Goal: Transaction & Acquisition: Purchase product/service

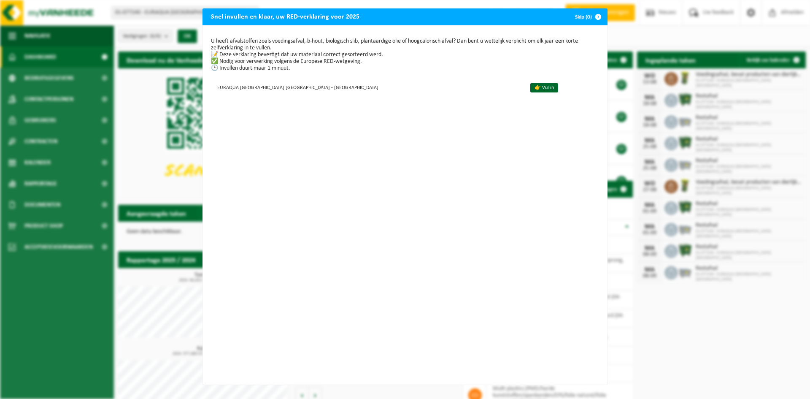
click at [596, 16] on span "button" at bounding box center [598, 16] width 17 height 17
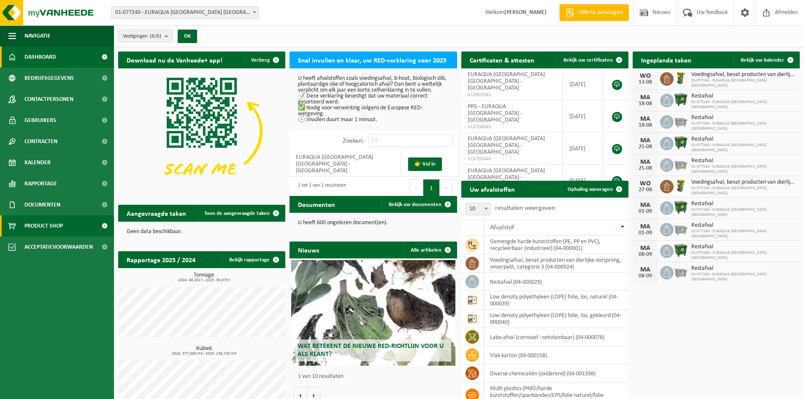
click at [51, 226] on span "Product Shop" at bounding box center [43, 225] width 38 height 21
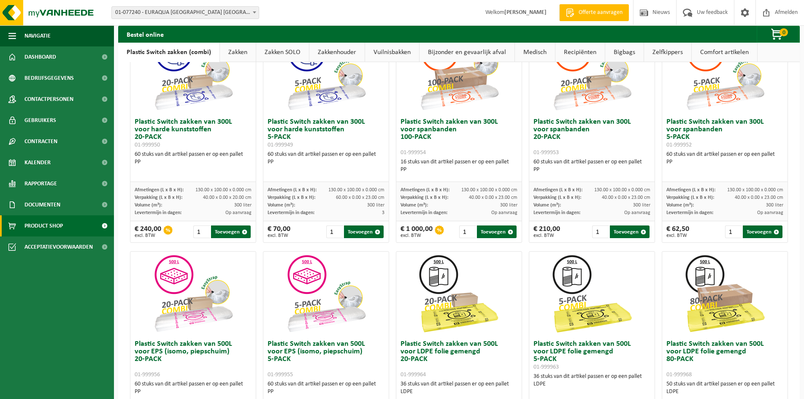
click at [441, 322] on img at bounding box center [459, 293] width 84 height 84
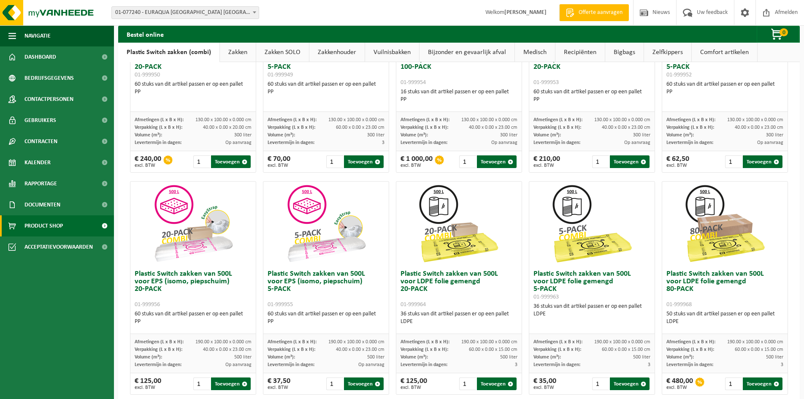
scroll to position [155, 0]
click at [425, 240] on img at bounding box center [459, 223] width 84 height 84
drag, startPoint x: 481, startPoint y: 302, endPoint x: 445, endPoint y: 286, distance: 39.3
click at [482, 301] on h3 "Plastic Switch zakken van 500L voor LDPE folie gemengd 20-PACK 01-999964" at bounding box center [458, 289] width 117 height 38
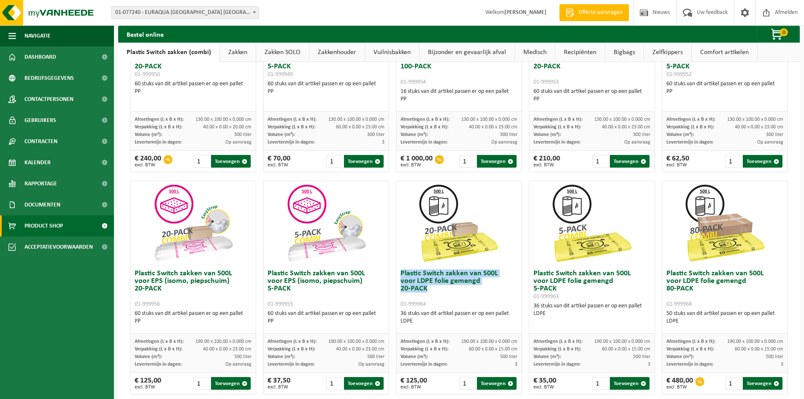
drag, startPoint x: 397, startPoint y: 274, endPoint x: 428, endPoint y: 289, distance: 34.9
click at [428, 289] on div "Plastic Switch zakken van 500L voor LDPE folie gemengd 20-PACK 01-999964 36 stu…" at bounding box center [458, 299] width 125 height 68
copy h3 "Plastic Switch zakken van 500L voor LDPE folie gemengd 20-PACK"
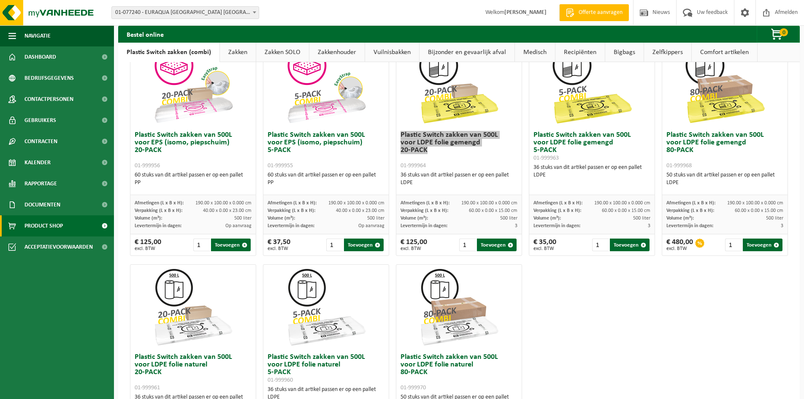
scroll to position [351, 0]
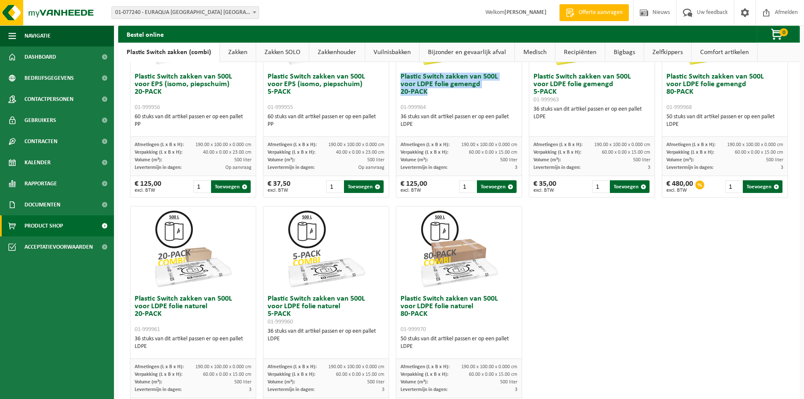
click at [169, 307] on h3 "Plastic Switch zakken van 500L voor LDPE folie naturel 20-PACK 01-999961" at bounding box center [193, 314] width 117 height 38
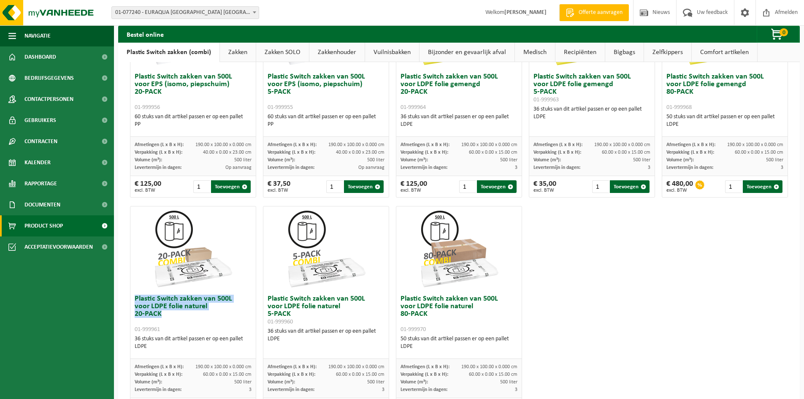
drag, startPoint x: 135, startPoint y: 297, endPoint x: 209, endPoint y: 312, distance: 76.0
click at [209, 312] on h3 "Plastic Switch zakken van 500L voor LDPE folie naturel 20-PACK 01-999961" at bounding box center [193, 314] width 117 height 38
copy h3 "Plastic Switch zakken van 500L voor LDPE folie naturel 20-PACK"
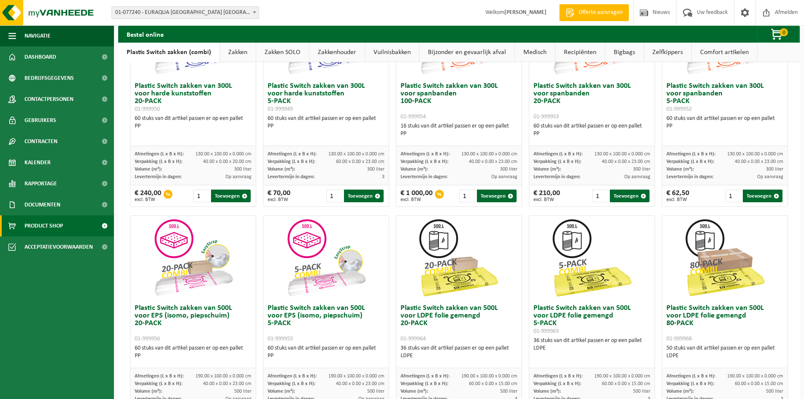
scroll to position [127, 0]
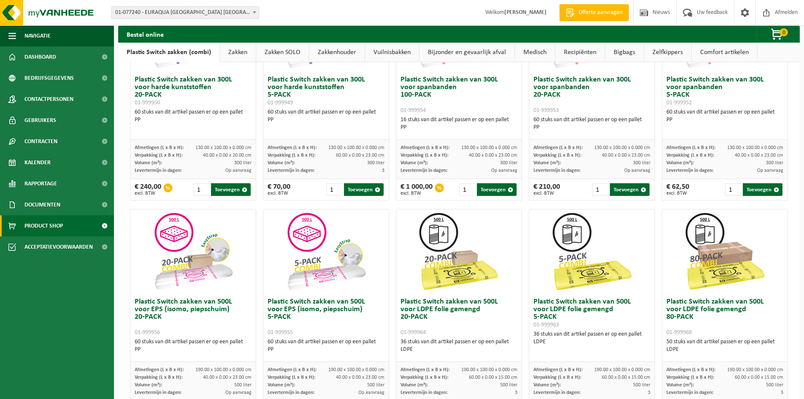
click at [318, 245] on img at bounding box center [326, 251] width 84 height 84
click at [325, 298] on h3 "Plastic Switch zakken van 500L voor EPS (isomo, piepschuim) 5-PACK 01-999955" at bounding box center [325, 317] width 117 height 38
drag, startPoint x: 266, startPoint y: 300, endPoint x: 291, endPoint y: 320, distance: 31.8
click at [291, 320] on h3 "Plastic Switch zakken van 500L voor EPS (isomo, piepschuim) 5-PACK 01-999955" at bounding box center [325, 317] width 117 height 38
click at [366, 307] on h3 "Plastic Switch zakken van 500L voor EPS (isomo, piepschuim) 5-PACK 01-999955" at bounding box center [325, 317] width 117 height 38
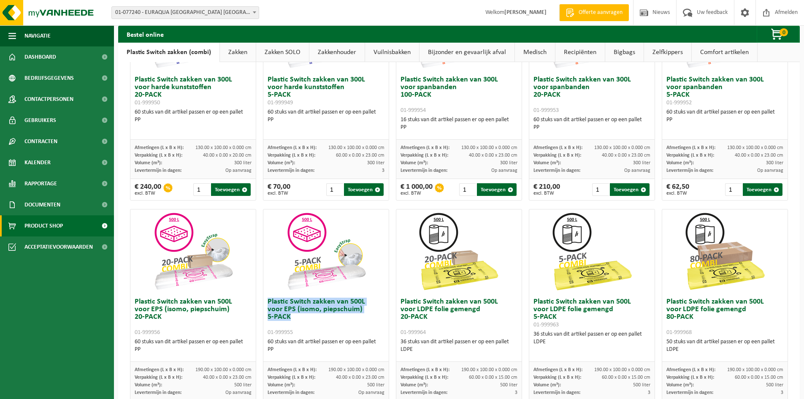
drag, startPoint x: 278, startPoint y: 313, endPoint x: 265, endPoint y: 302, distance: 17.4
click at [265, 302] on div "Plastic Switch zakken van 500L voor EPS (isomo, piepschuim) 5-PACK 01-999955 60…" at bounding box center [325, 328] width 125 height 68
copy h3 "Plastic Switch zakken van 500L voor EPS (isomo, piepschuim) 5-PACK"
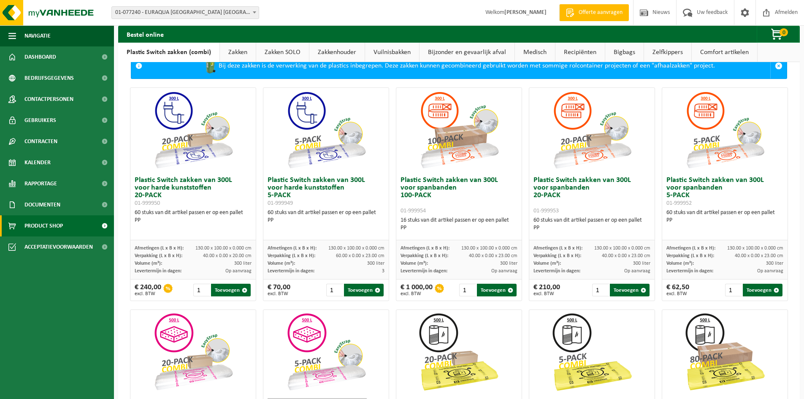
scroll to position [0, 0]
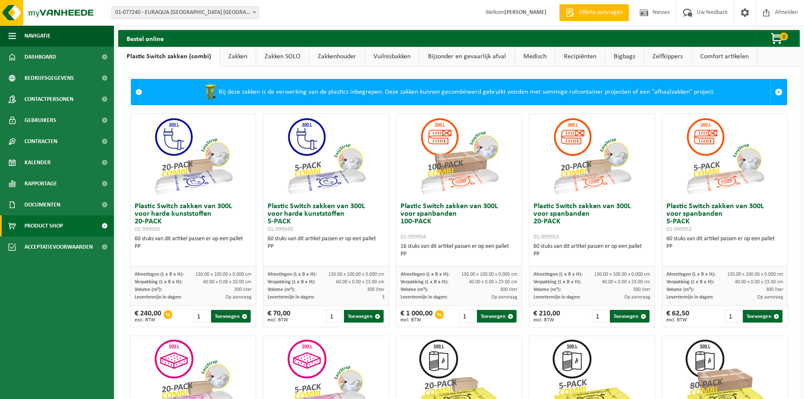
click at [559, 162] on img at bounding box center [592, 156] width 84 height 84
drag, startPoint x: 530, startPoint y: 207, endPoint x: 558, endPoint y: 221, distance: 31.5
click at [558, 221] on h3 "Plastic Switch zakken van 300L voor spanbanden 20-PACK 01-999953" at bounding box center [591, 222] width 117 height 38
copy h3 "Plastic Switch zakken van 300L voor spanbanden 20-PACK"
